Goal: Task Accomplishment & Management: Use online tool/utility

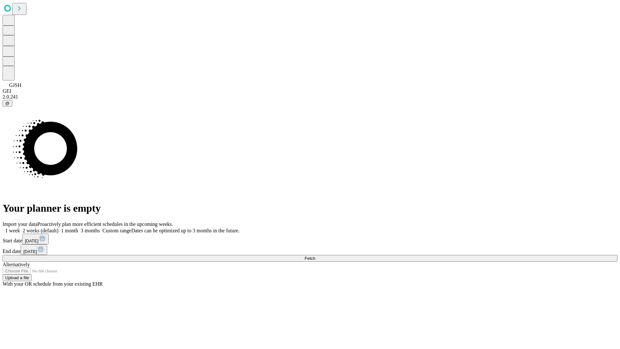
click at [315, 256] on span "Fetch" at bounding box center [309, 258] width 11 height 5
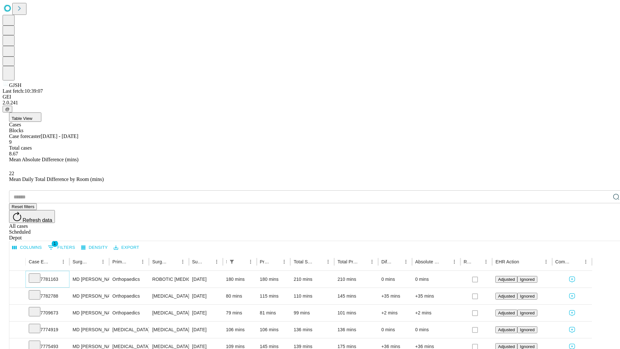
click at [38, 274] on icon at bounding box center [34, 277] width 6 height 6
